Goal: Find specific page/section: Find specific page/section

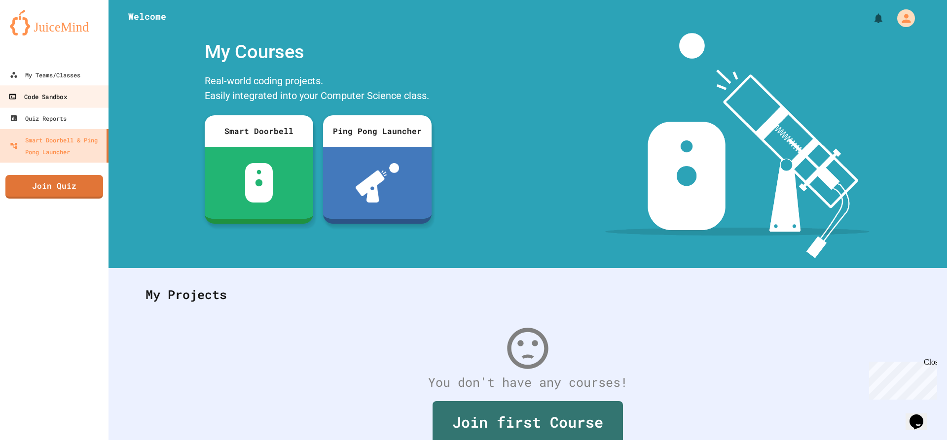
click at [28, 85] on link "Code Sandbox" at bounding box center [55, 96] width 112 height 22
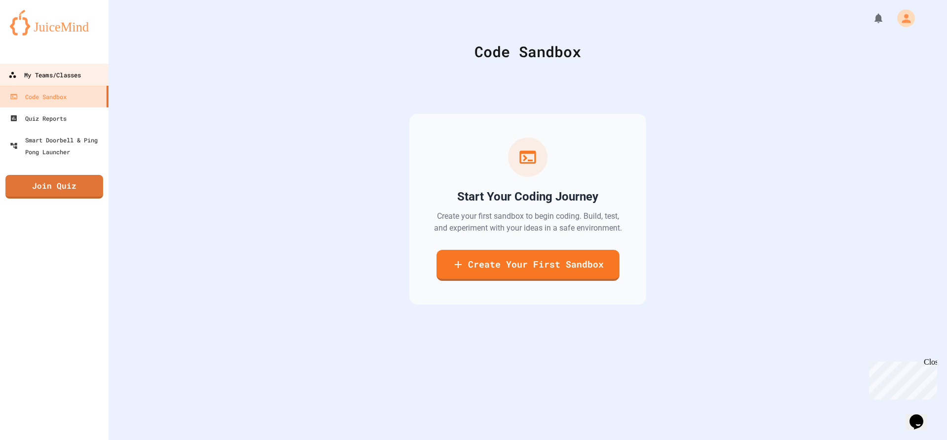
click at [58, 79] on div "My Teams/Classes" at bounding box center [44, 75] width 72 height 12
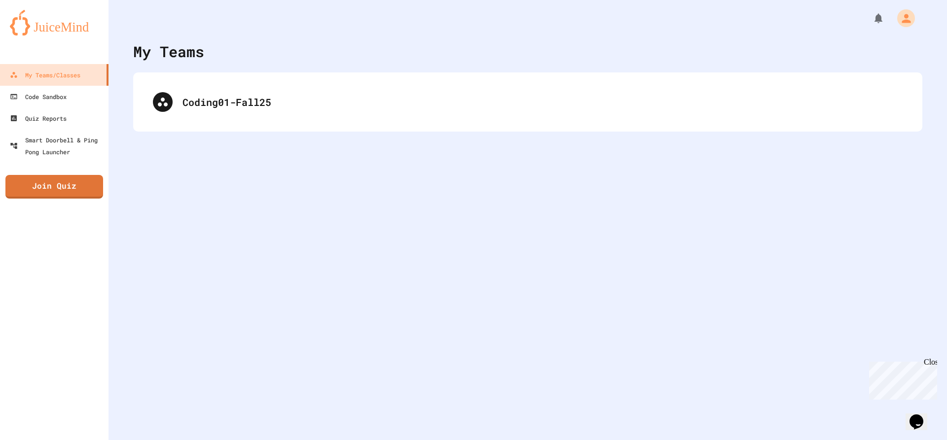
click at [342, 122] on div "Coding01-Fall25" at bounding box center [527, 101] width 789 height 59
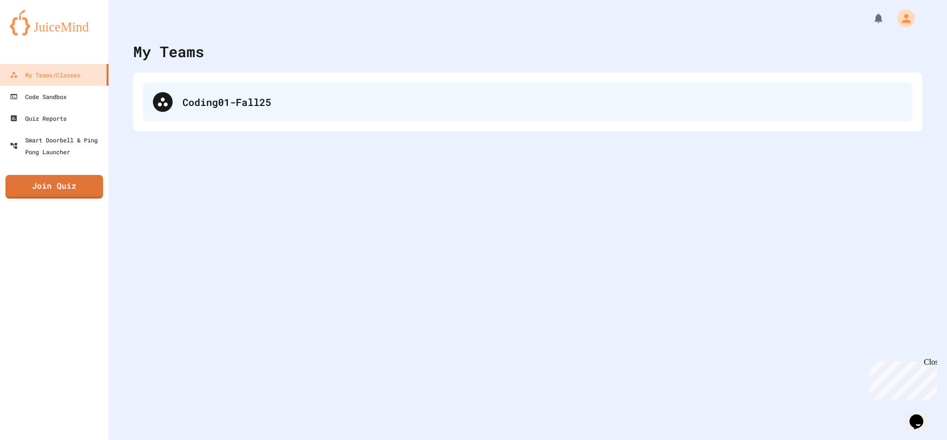
click at [326, 99] on div "Coding01-Fall25" at bounding box center [542, 102] width 720 height 15
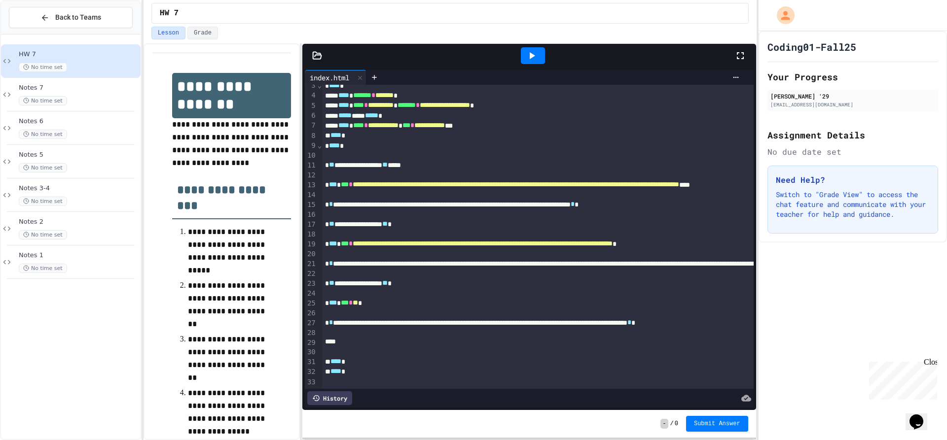
scroll to position [48, 0]
click at [62, 104] on span "No time set" at bounding box center [43, 100] width 48 height 9
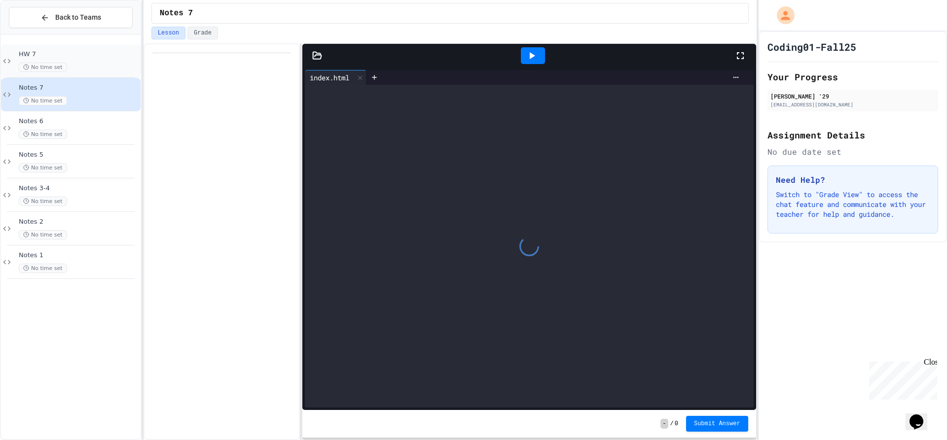
click at [63, 50] on div "HW 7 No time set" at bounding box center [71, 61] width 140 height 34
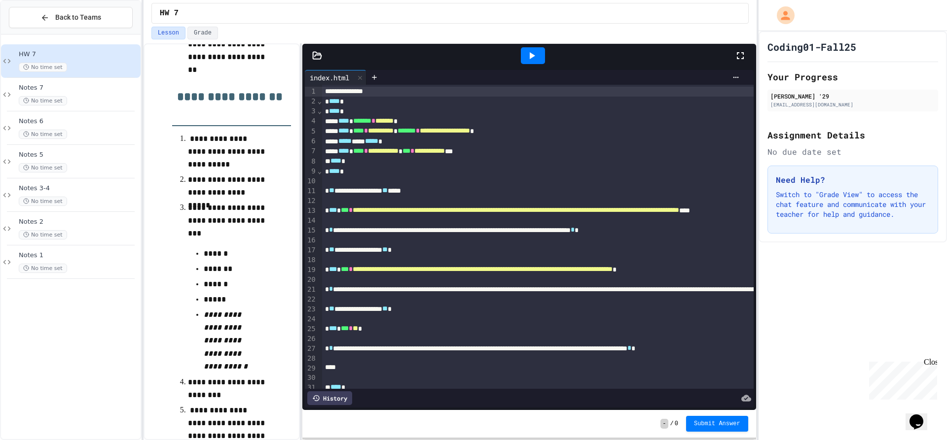
scroll to position [528, 0]
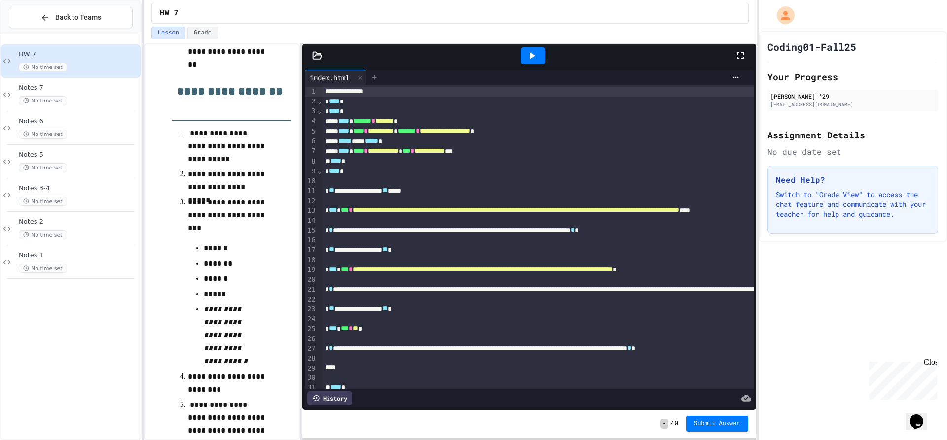
click at [372, 76] on icon at bounding box center [374, 77] width 8 height 8
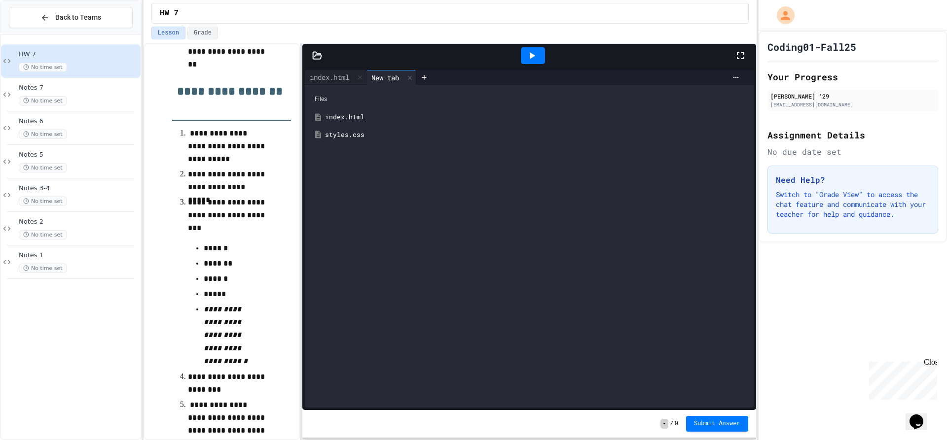
click at [365, 112] on div "index.html" at bounding box center [536, 117] width 422 height 10
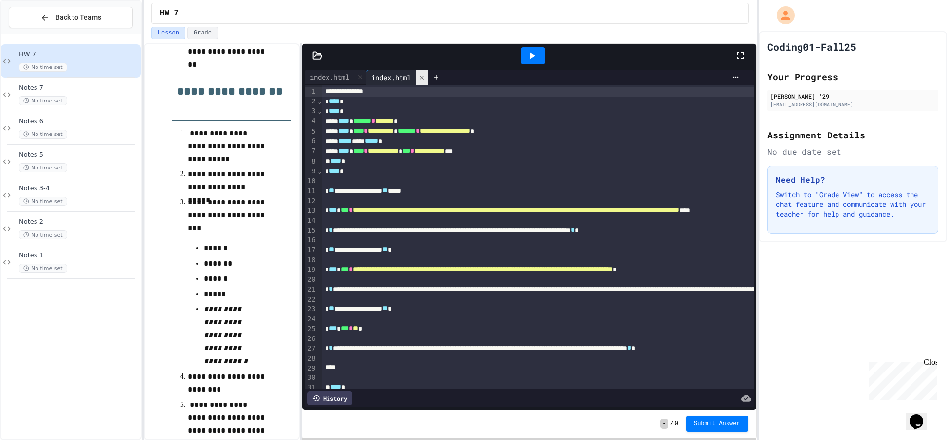
click at [425, 77] on icon at bounding box center [421, 77] width 7 height 7
click at [373, 70] on div "**********" at bounding box center [529, 239] width 454 height 343
click at [375, 72] on div at bounding box center [374, 77] width 16 height 15
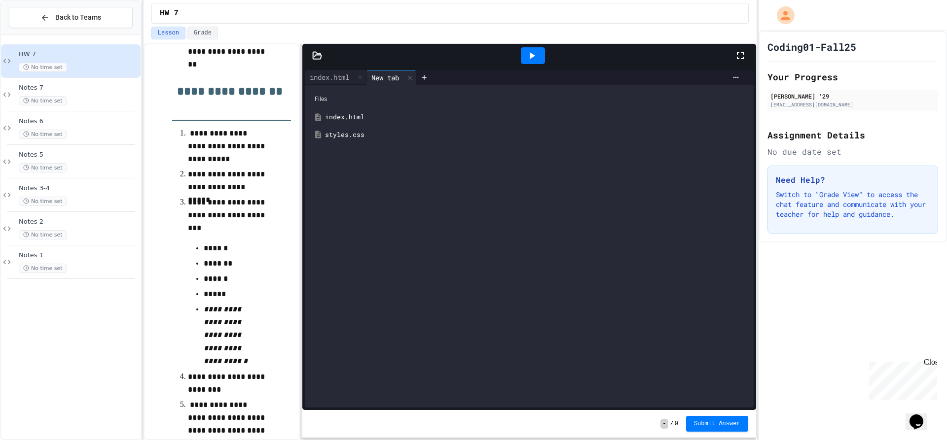
click at [362, 135] on div "styles.css" at bounding box center [536, 135] width 422 height 10
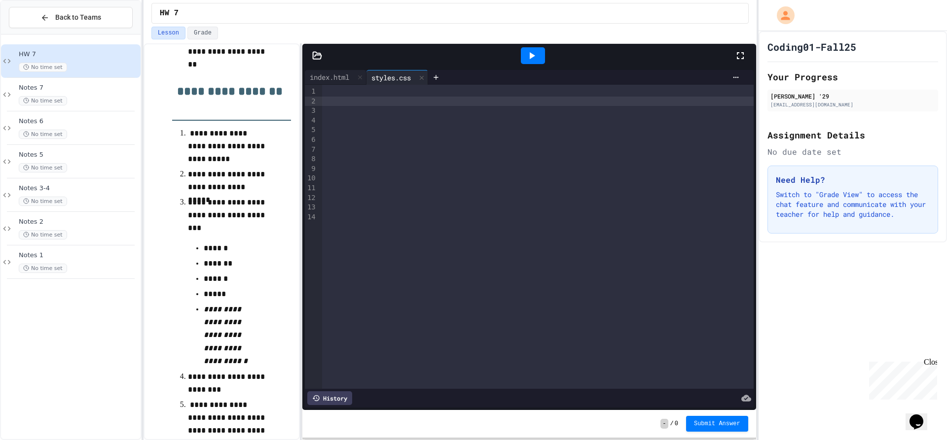
click at [366, 101] on div at bounding box center [537, 102] width 431 height 10
click at [339, 83] on div "index.html" at bounding box center [336, 77] width 62 height 15
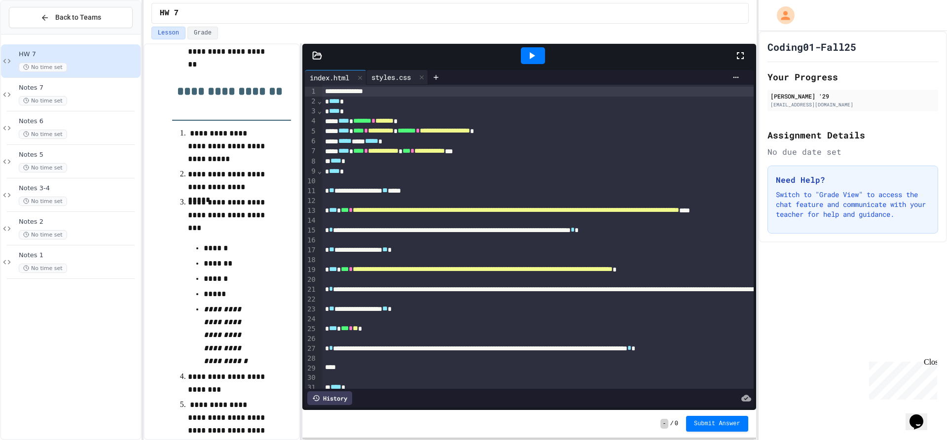
click at [388, 79] on div "styles.css" at bounding box center [390, 77] width 49 height 10
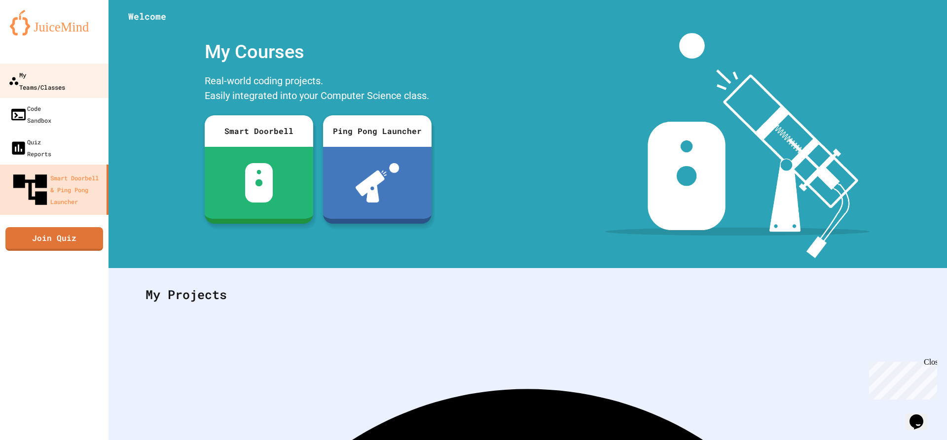
click at [61, 72] on div "My Teams/Classes" at bounding box center [36, 81] width 57 height 24
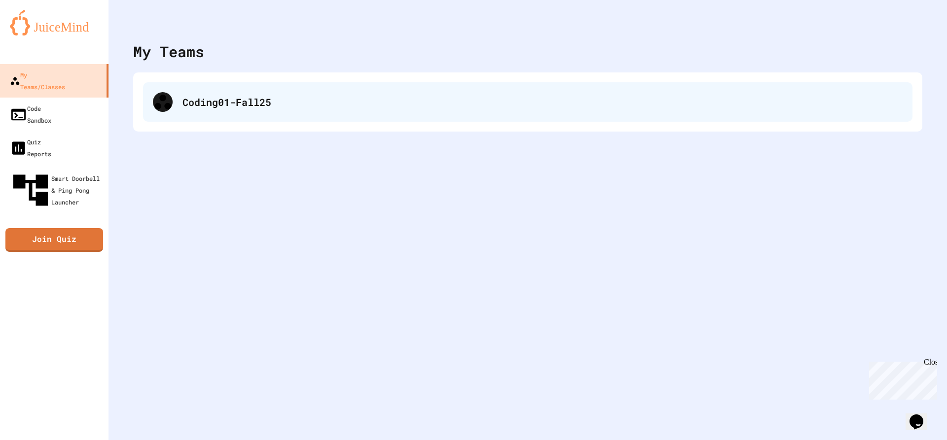
click at [158, 84] on div "Coding01-Fall25" at bounding box center [527, 101] width 769 height 39
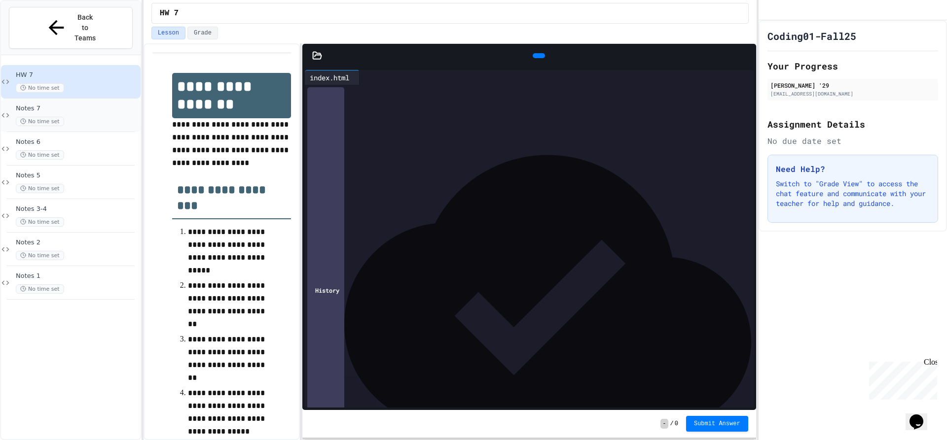
click at [101, 117] on div "No time set" at bounding box center [77, 121] width 123 height 9
